Goal: Task Accomplishment & Management: Complete application form

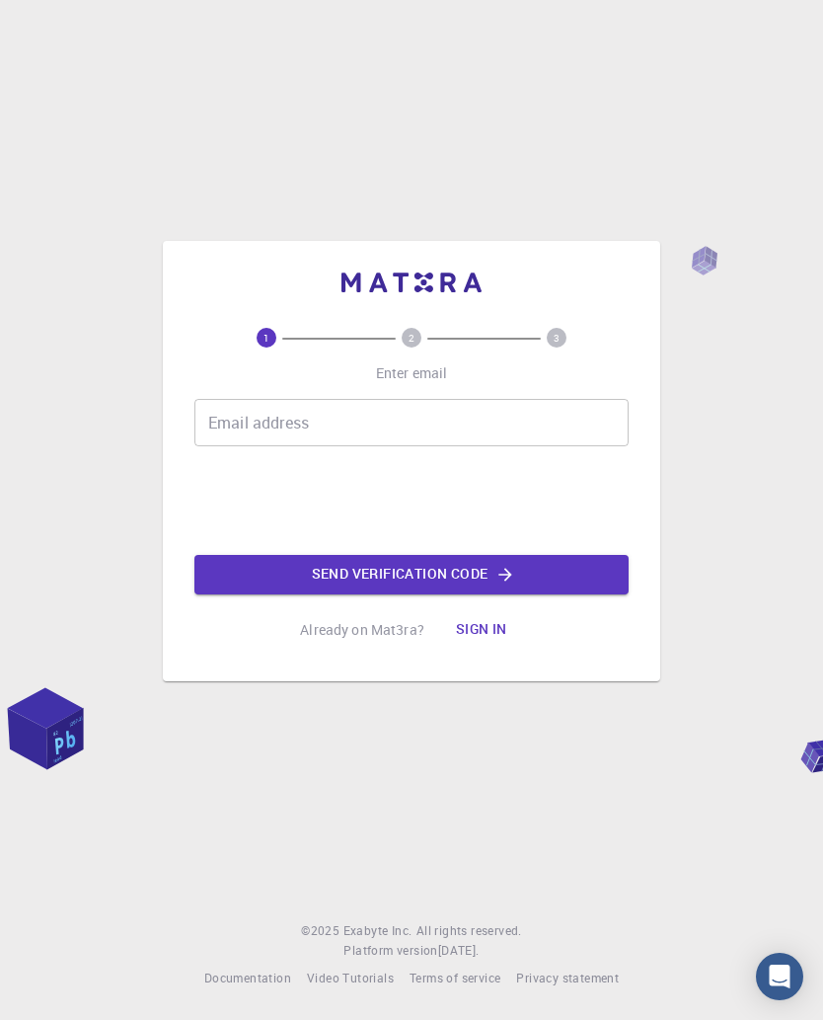
click at [528, 416] on input "Email address" at bounding box center [411, 422] width 434 height 47
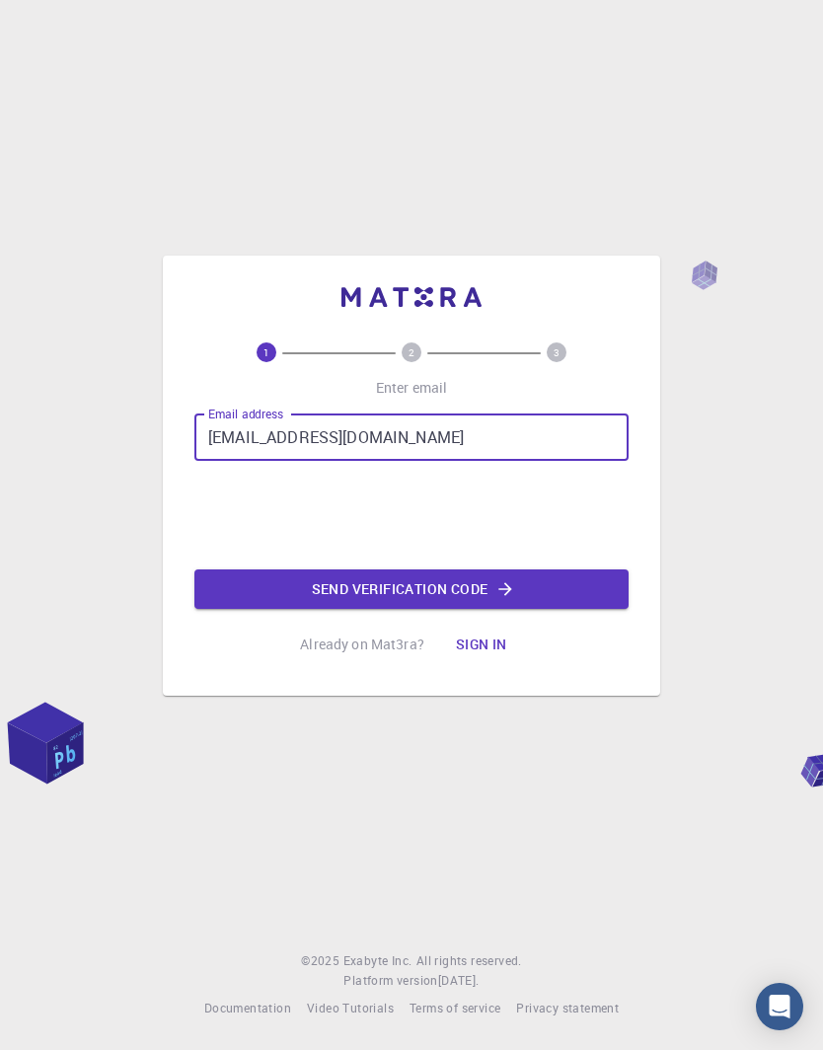
type input "[EMAIL_ADDRESS][DOMAIN_NAME]"
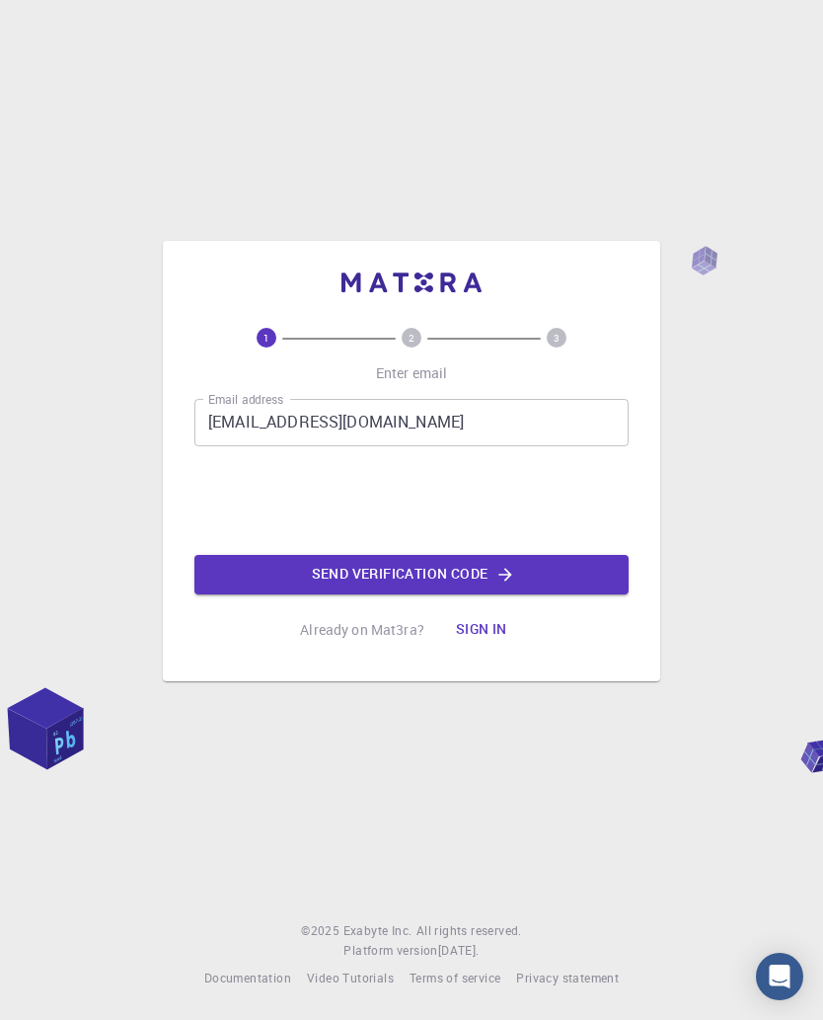
click at [543, 574] on button "Send verification code" at bounding box center [411, 574] width 434 height 39
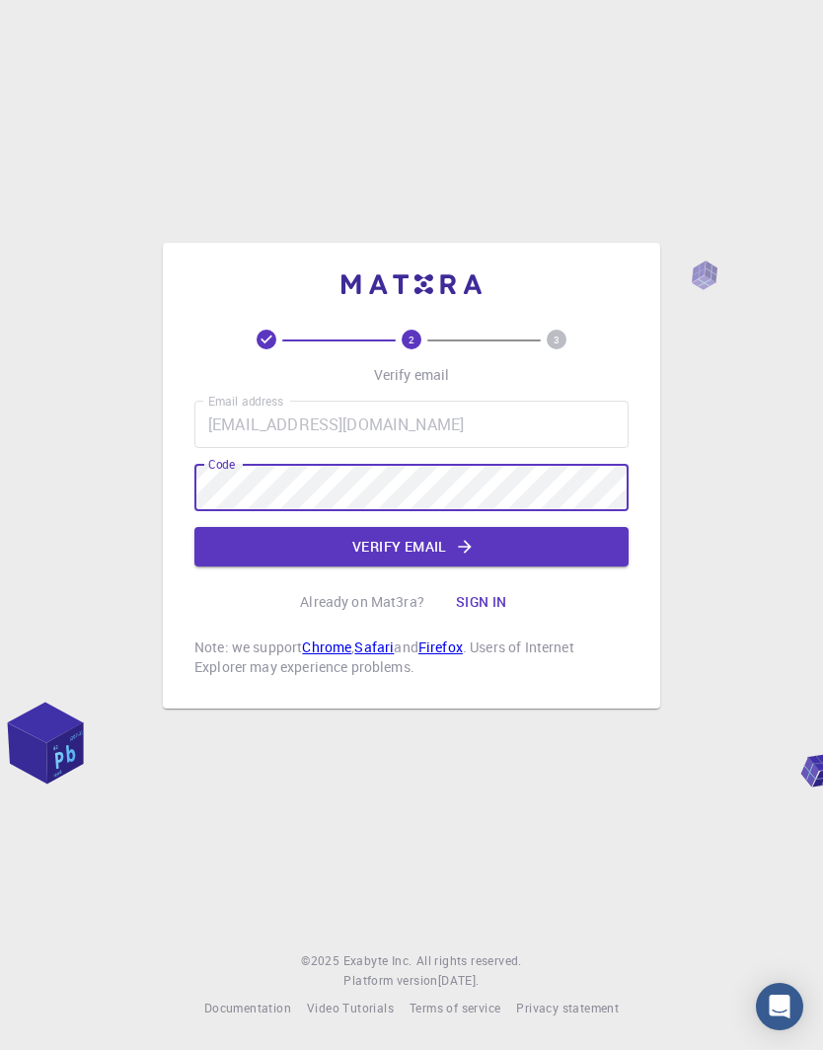
click at [494, 549] on button "Verify email" at bounding box center [411, 546] width 434 height 39
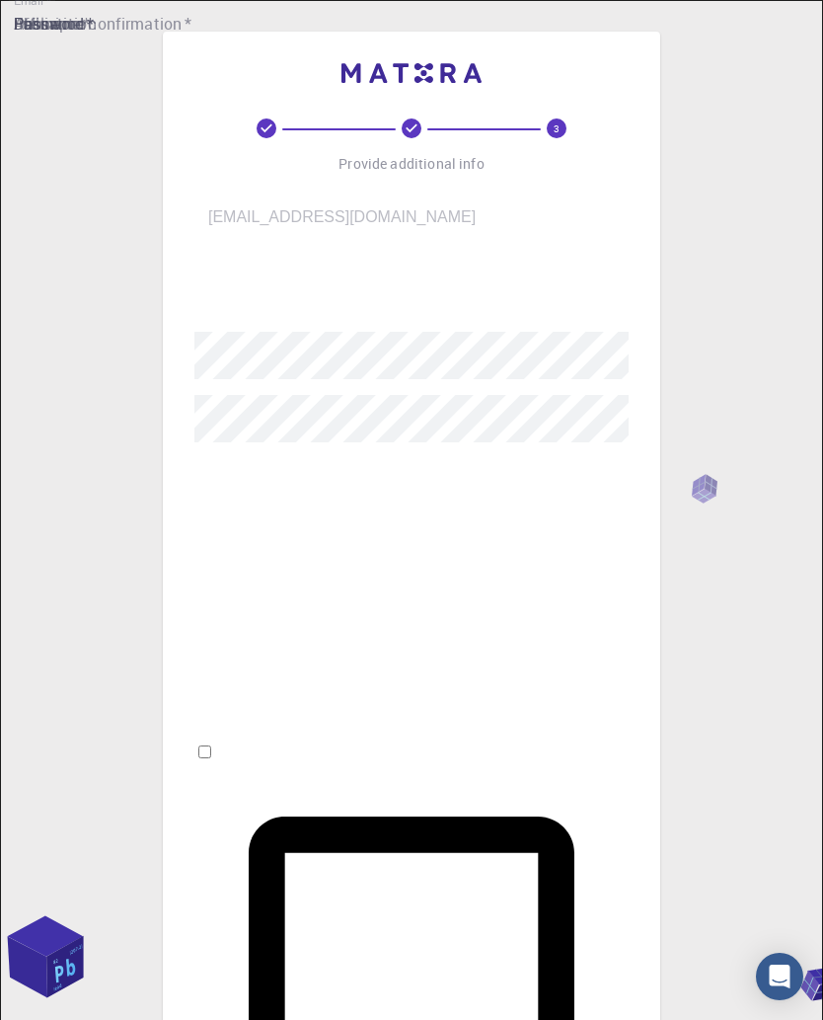
click at [567, 291] on input "username   *" at bounding box center [425, 288] width 462 height 55
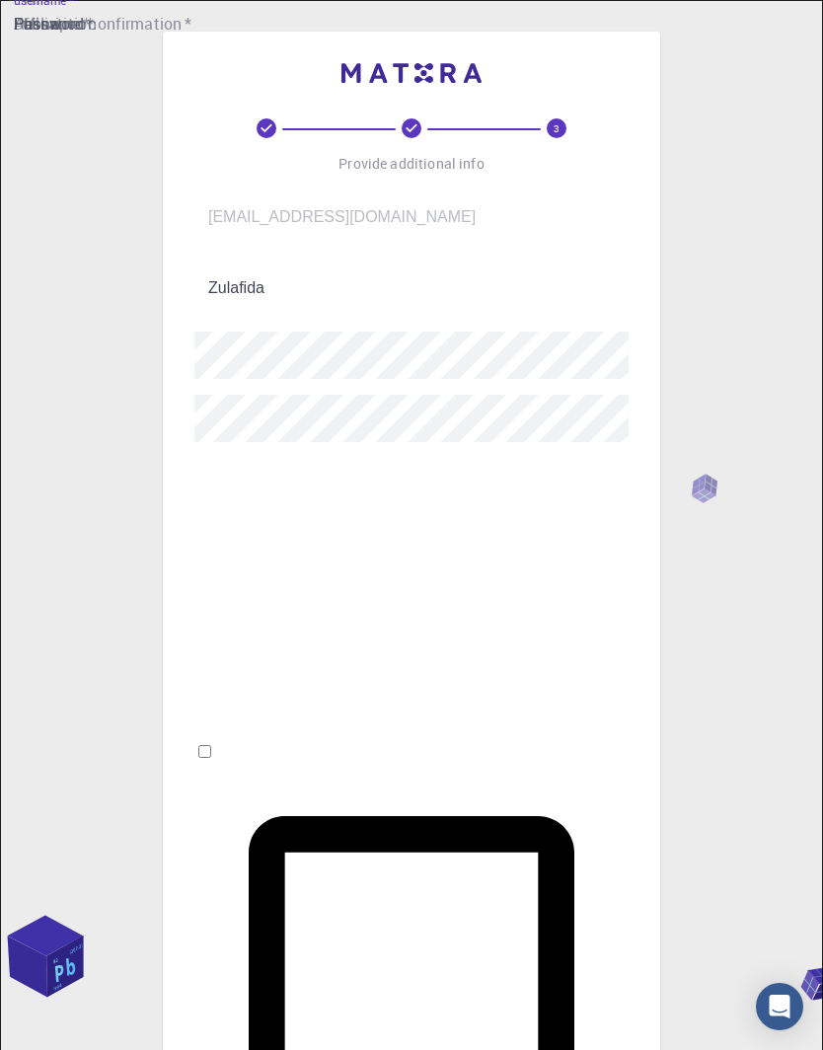
type input "Zulafida"
click at [479, 498] on input "Fullname   *" at bounding box center [425, 485] width 462 height 55
type input "[EMAIL_ADDRESS][DOMAIN_NAME]"
click at [500, 557] on input "Affiliation" at bounding box center [425, 556] width 462 height 55
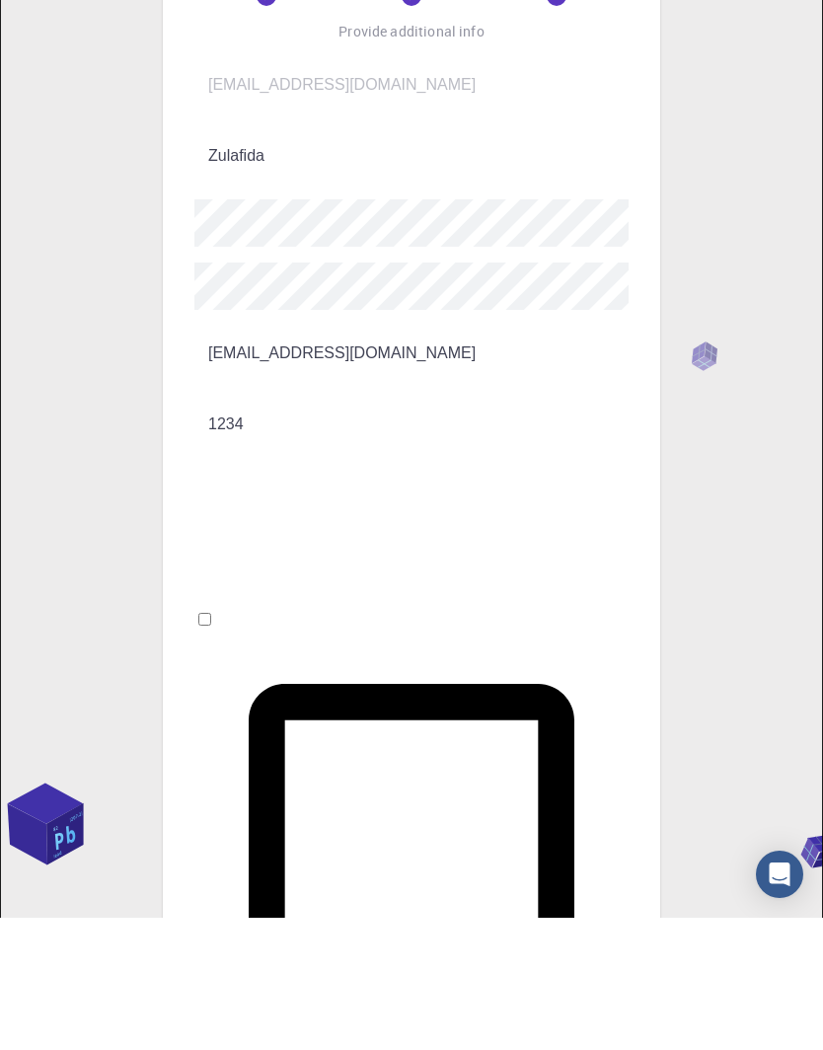
type input "1234"
click at [429, 600] on input "Phone" at bounding box center [425, 627] width 462 height 55
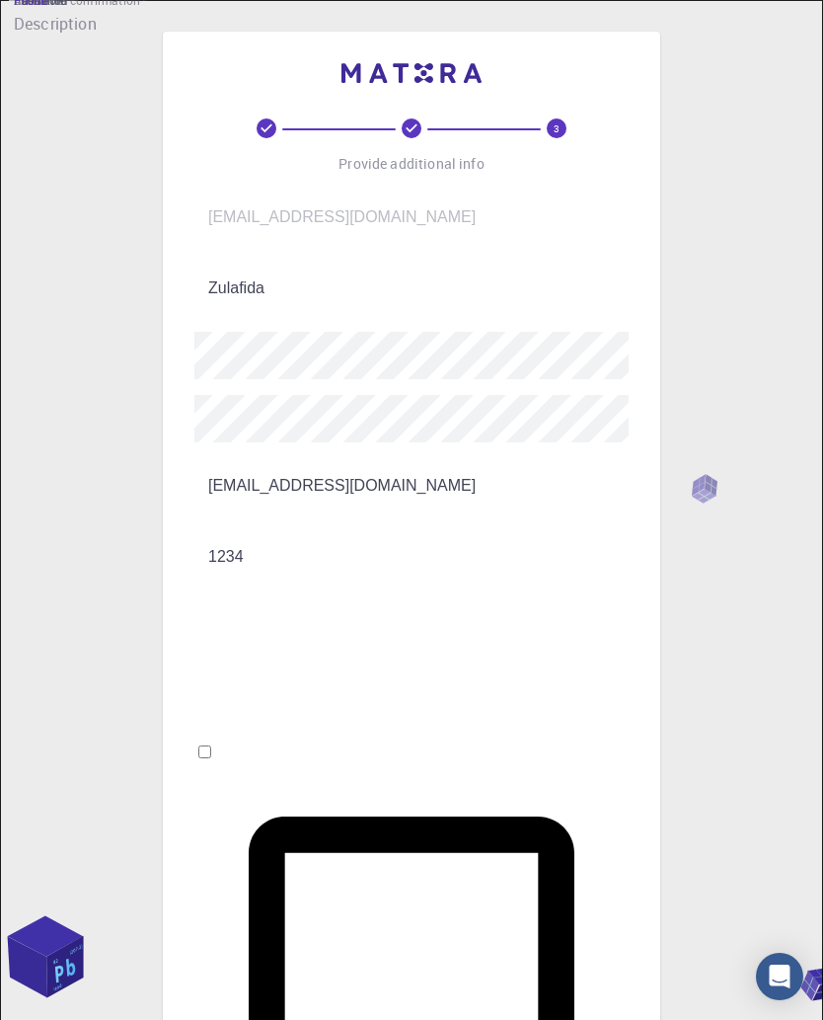
click at [500, 600] on input "Phone" at bounding box center [425, 627] width 462 height 55
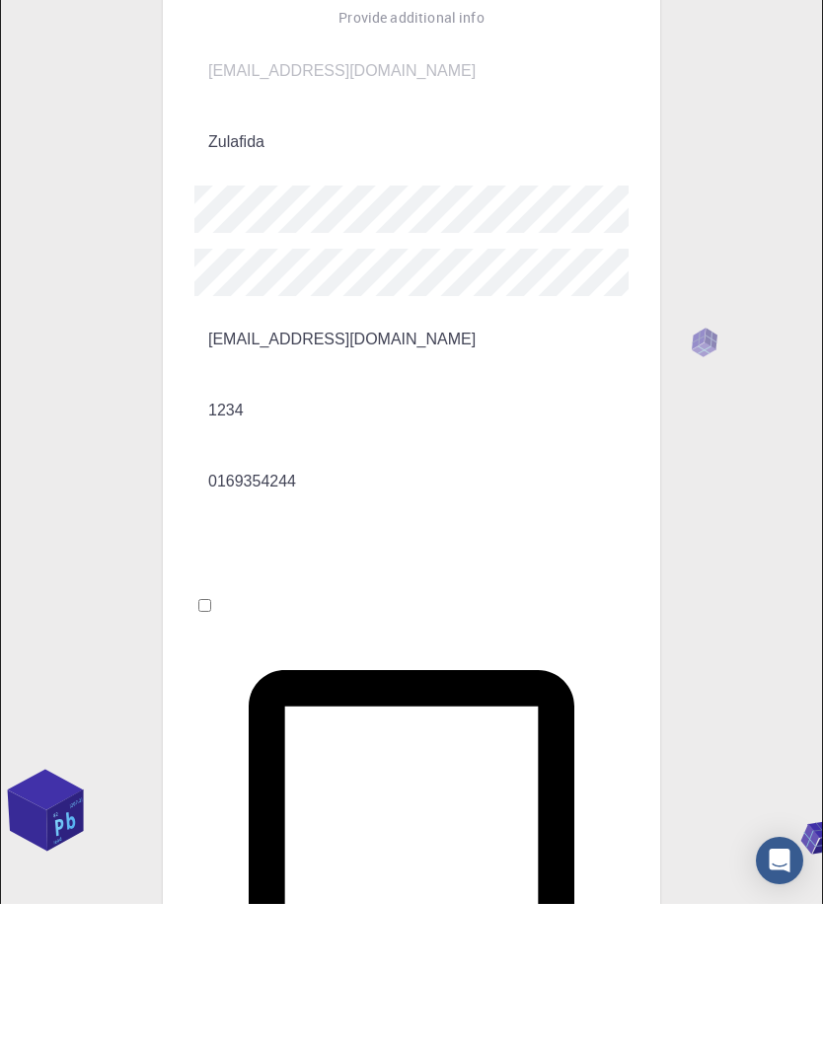
type input "0169354244"
click at [573, 671] on input "Description" at bounding box center [425, 698] width 462 height 55
type input "Teach"
click at [211, 745] on input "I accept the Terms of Service / Privacy Policy *" at bounding box center [204, 751] width 13 height 13
checkbox input "true"
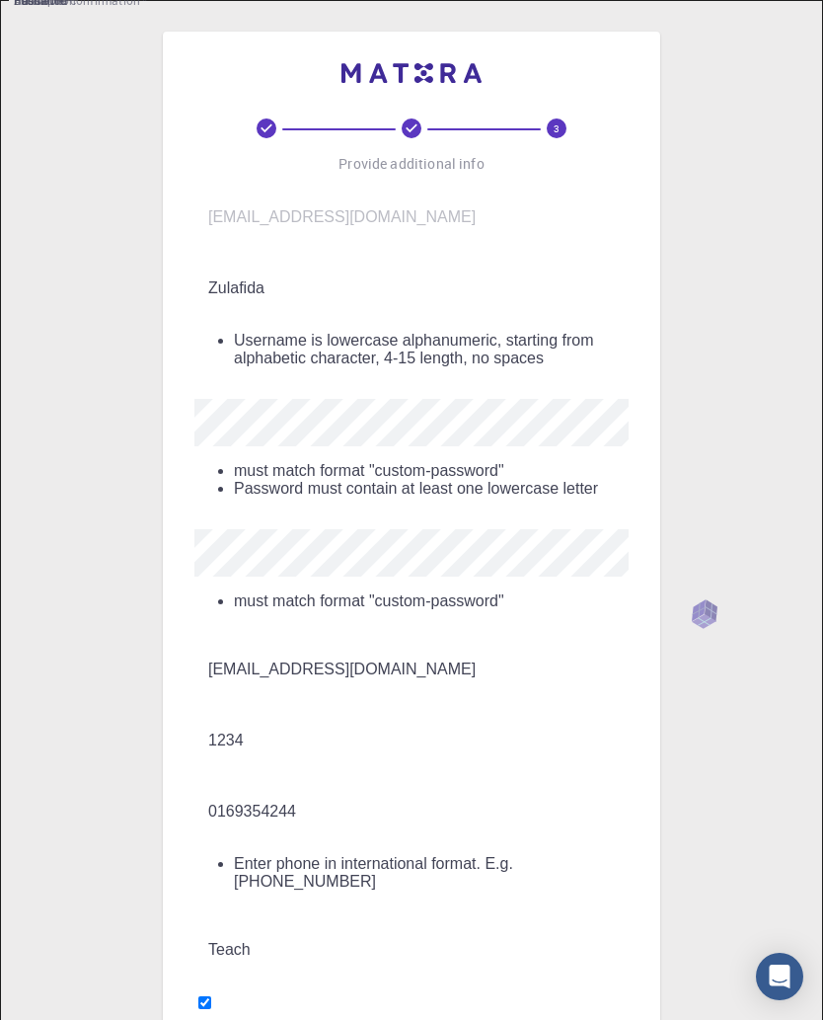
click at [210, 784] on input "0169354244" at bounding box center [425, 811] width 462 height 55
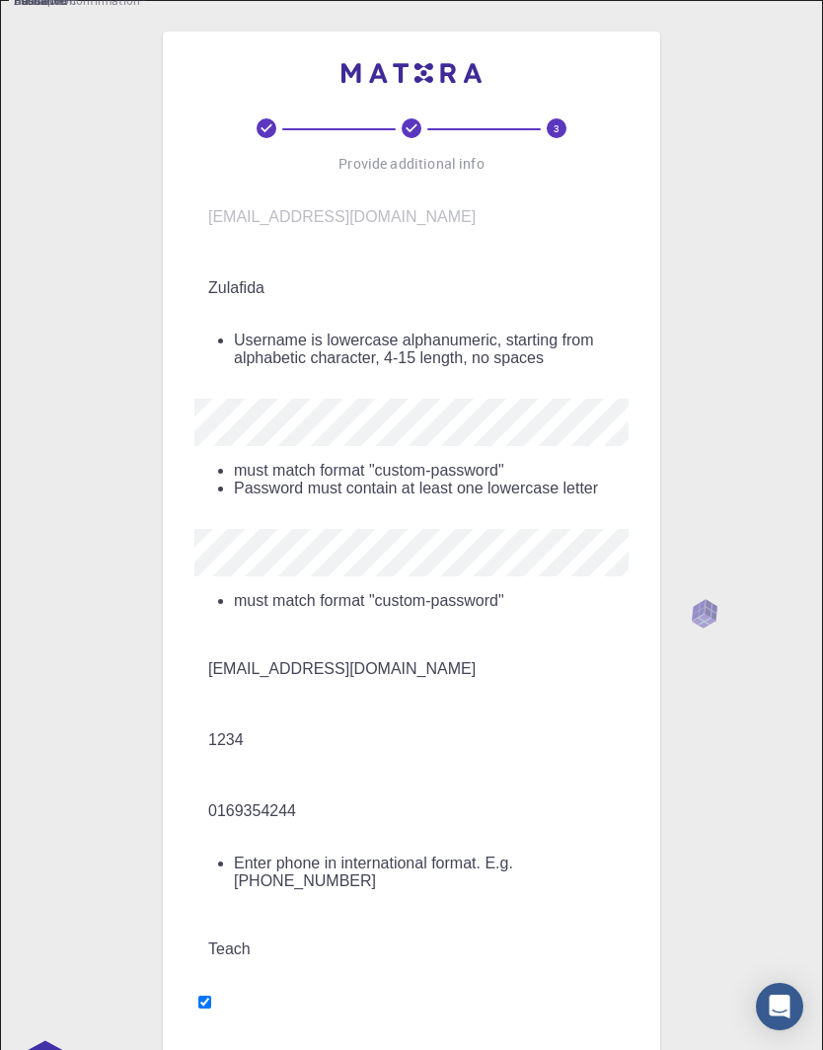
scroll to position [61, 0]
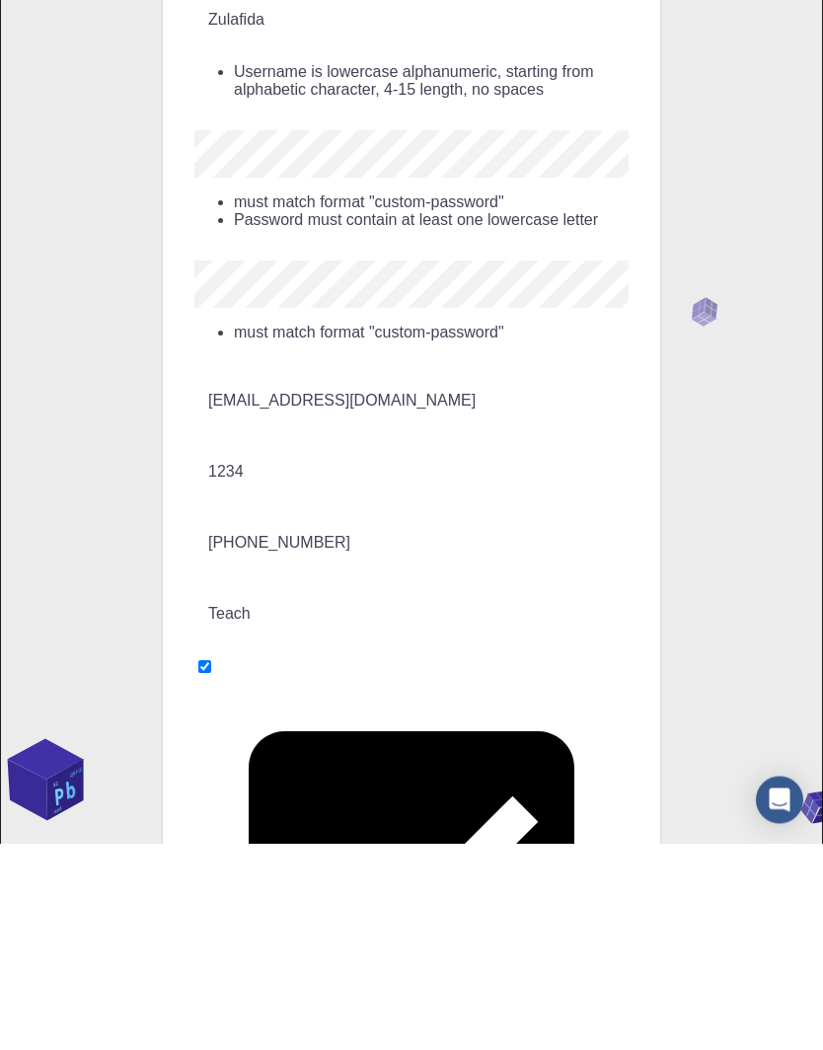
type input "[PHONE_NUMBER]"
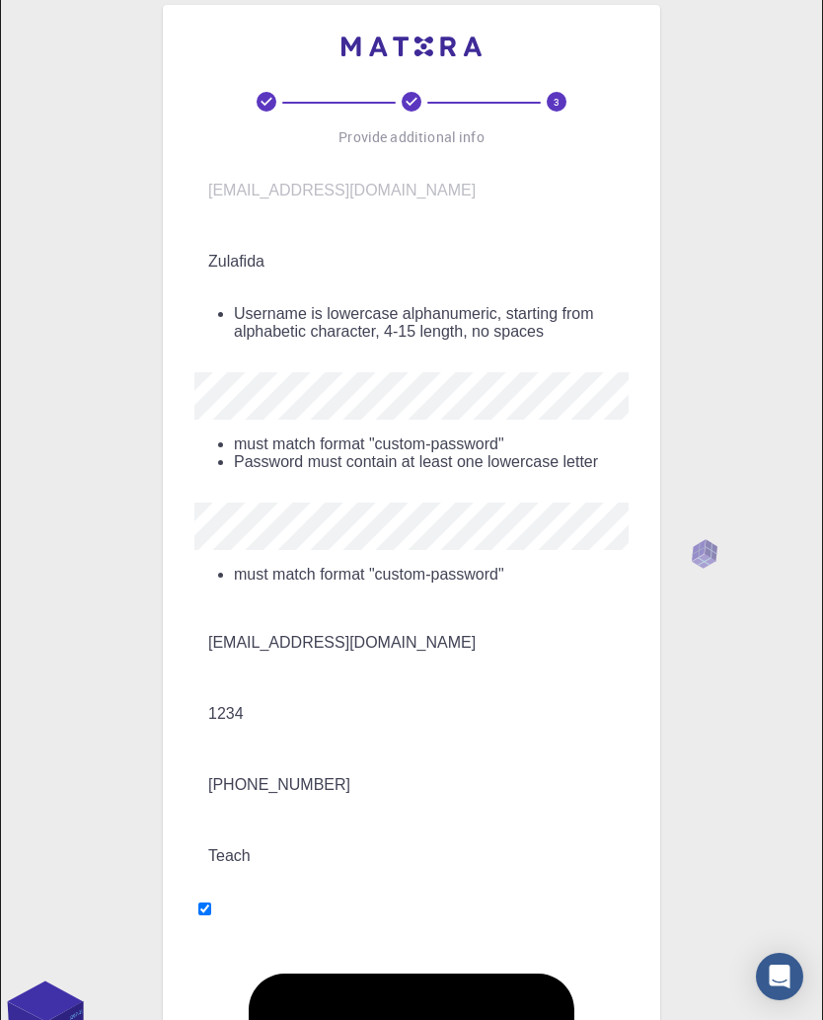
scroll to position [0, 0]
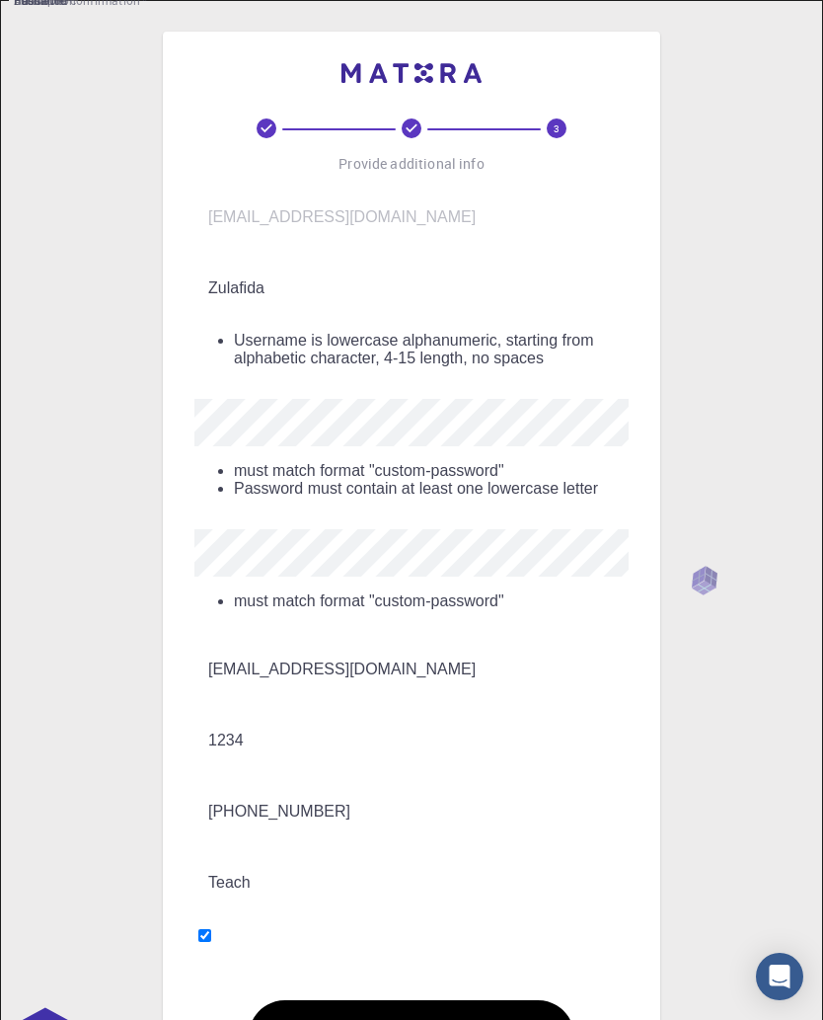
click at [434, 713] on input "1234" at bounding box center [425, 740] width 462 height 55
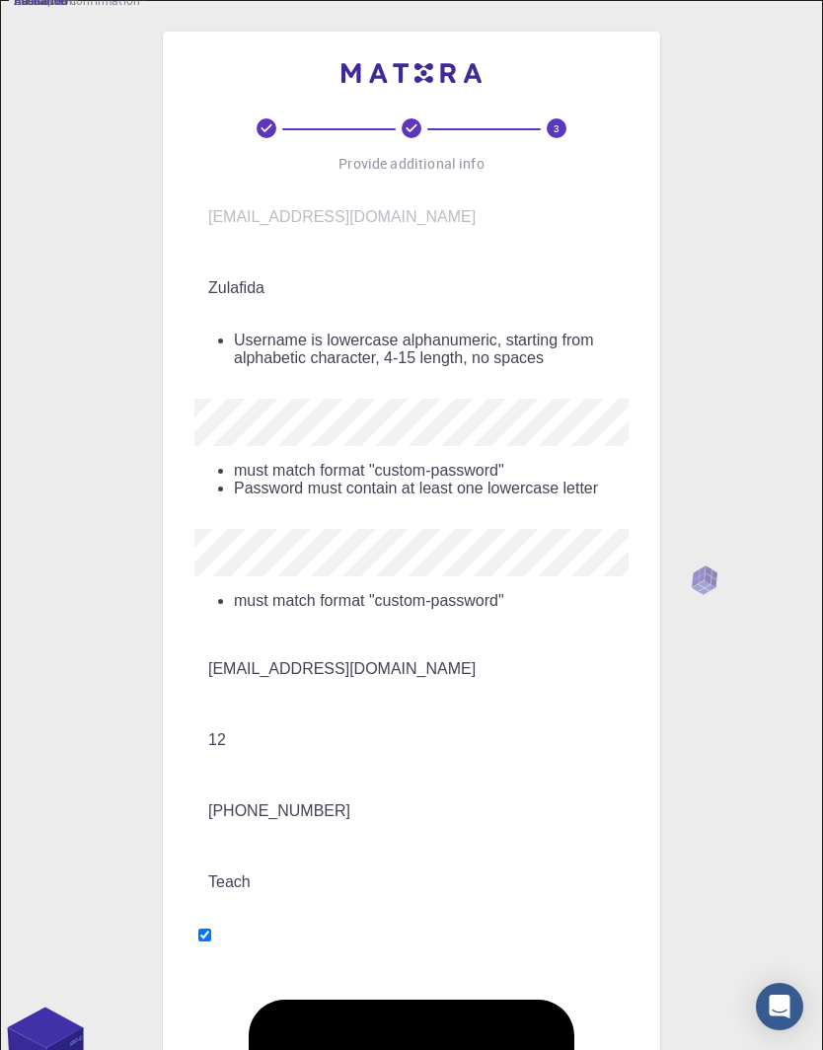
type input "1"
type input "Google"
click at [538, 273] on input "Zulafida" at bounding box center [425, 288] width 462 height 55
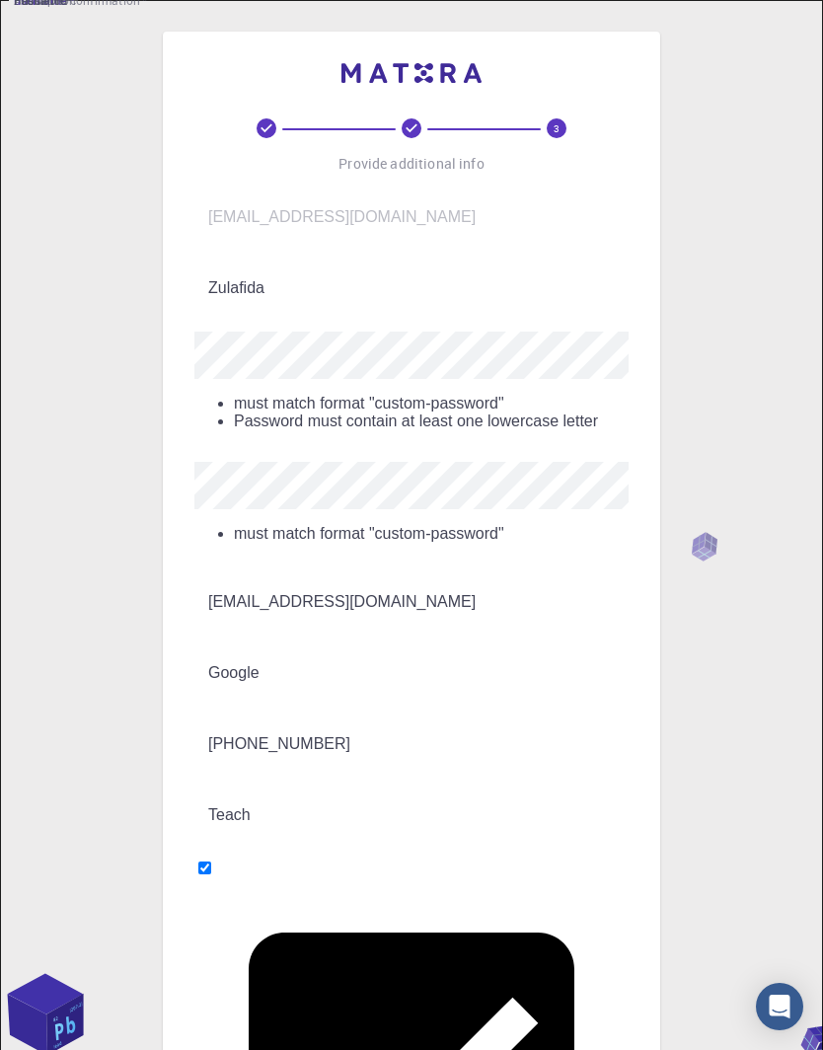
click at [336, 286] on input "Zulafida" at bounding box center [425, 288] width 462 height 55
type input "Zulafida1979"
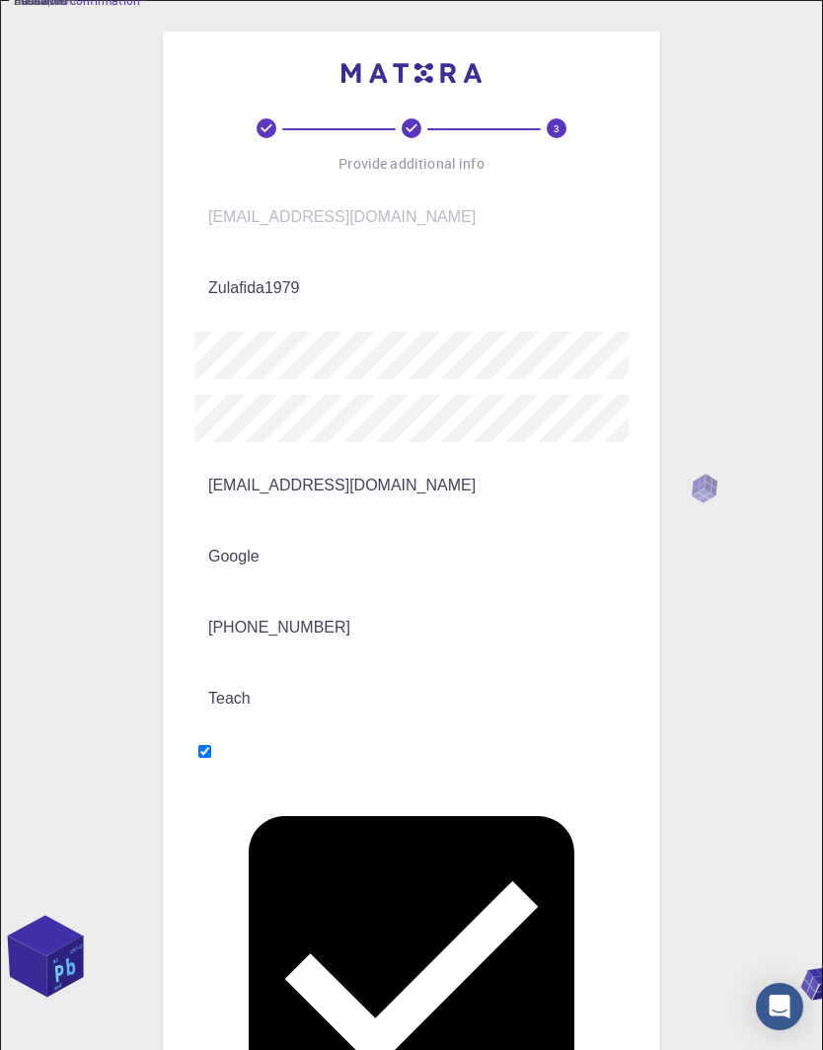
click at [707, 504] on div "3 Provide additional info Email   * [EMAIL_ADDRESS][DOMAIN_NAME] Email   * user…" at bounding box center [411, 739] width 823 height 1478
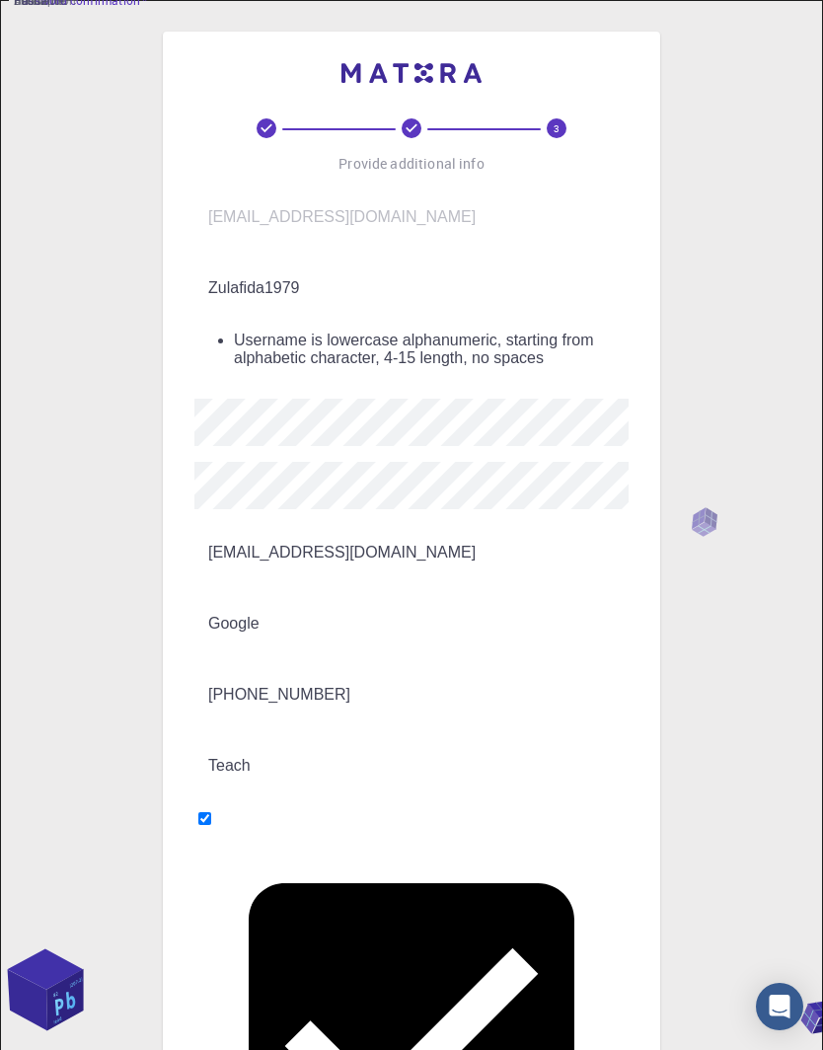
click at [737, 577] on div "3 Provide additional info Email   * [EMAIL_ADDRESS][DOMAIN_NAME] Email   * user…" at bounding box center [411, 772] width 823 height 1545
